Goal: Task Accomplishment & Management: Use online tool/utility

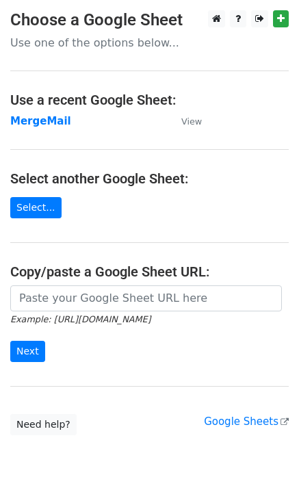
click at [51, 128] on td "MergeMail" at bounding box center [88, 122] width 157 height 16
click at [44, 119] on strong "MergeMail" at bounding box center [40, 121] width 61 height 12
click at [43, 125] on strong "MergeMail" at bounding box center [40, 121] width 61 height 12
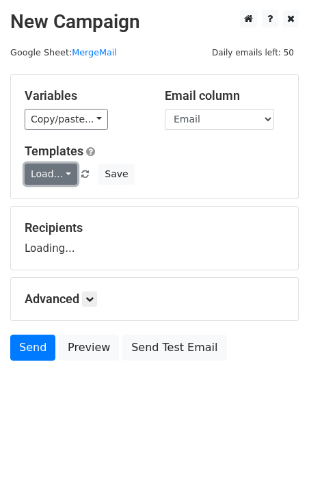
click at [51, 176] on link "Load..." at bounding box center [51, 174] width 53 height 21
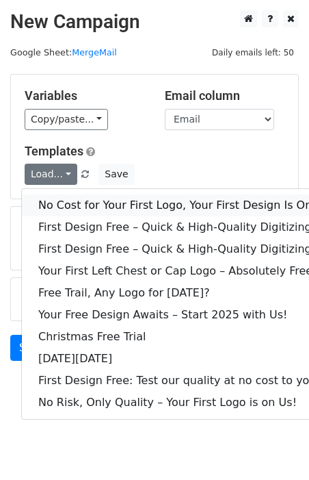
click at [84, 205] on link "No Cost for Your First Logo, Your First Design Is On Us!" at bounding box center [186, 205] width 329 height 22
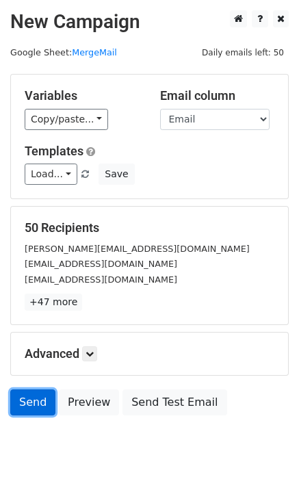
click at [36, 406] on link "Send" at bounding box center [32, 402] width 45 height 26
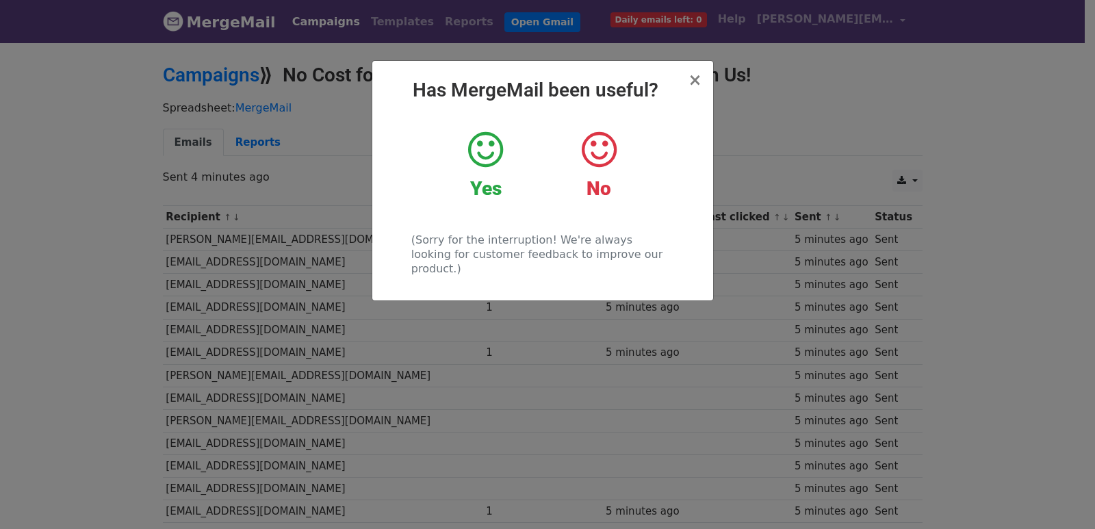
click at [287, 199] on div "× Has MergeMail been useful? Yes No (Sorry for the interruption! We're always l…" at bounding box center [547, 285] width 1095 height 488
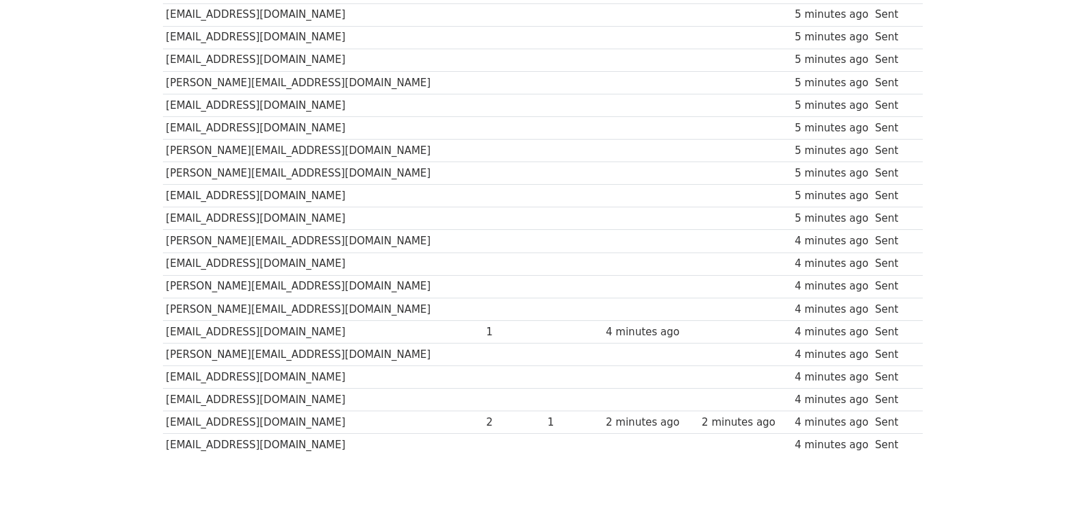
scroll to position [953, 0]
